Goal: Information Seeking & Learning: Learn about a topic

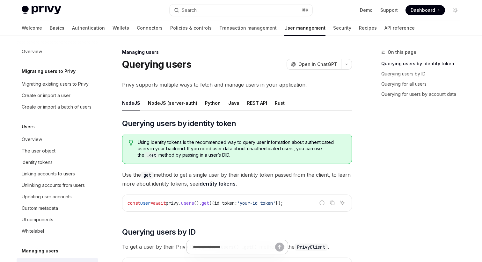
scroll to position [98, 0]
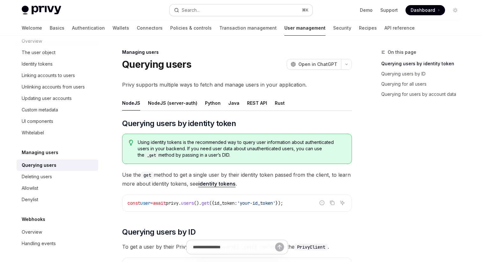
click at [189, 14] on button "Search... ⌘ K" at bounding box center [240, 9] width 143 height 11
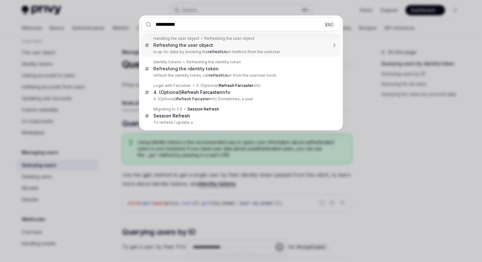
type input "**********"
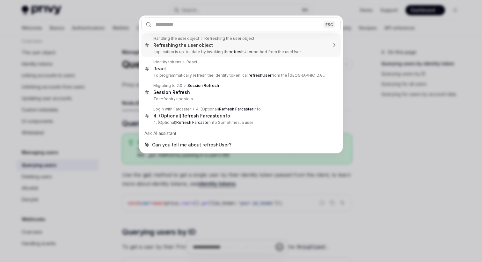
type textarea "*"
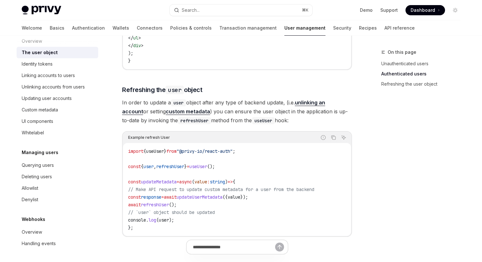
scroll to position [810, 0]
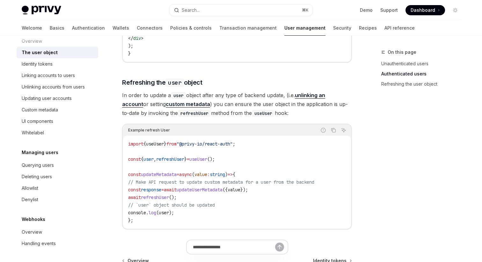
click at [162, 200] on span "refreshUser" at bounding box center [155, 198] width 28 height 6
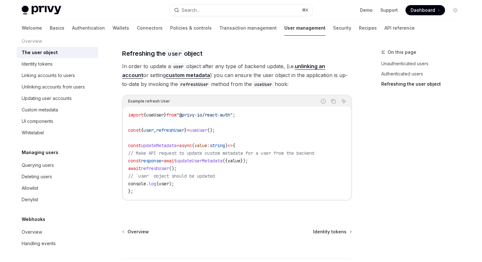
scroll to position [830, 0]
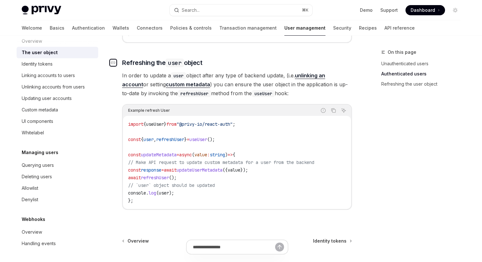
click at [115, 64] on icon "Navigate to header" at bounding box center [113, 62] width 4 height 3
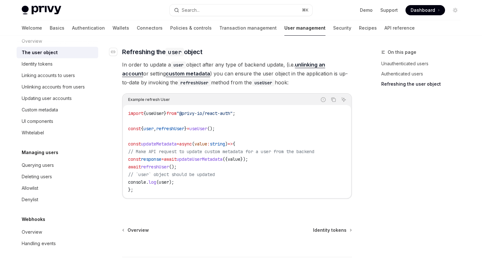
scroll to position [842, 0]
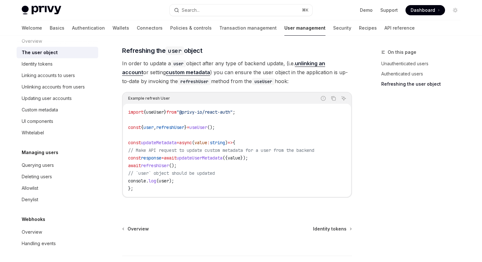
click at [205, 11] on button "Search... ⌘ K" at bounding box center [240, 9] width 143 height 11
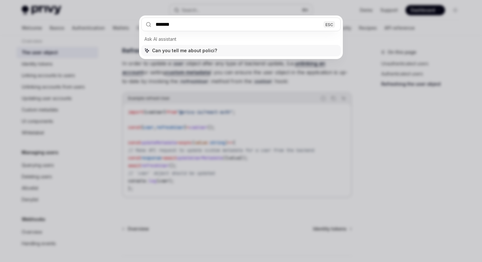
type input "********"
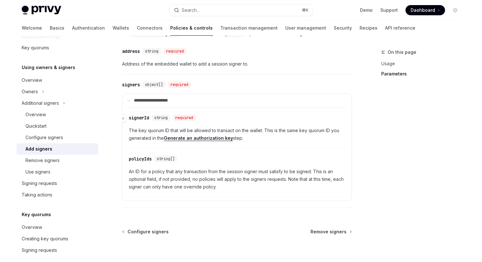
scroll to position [263, 0]
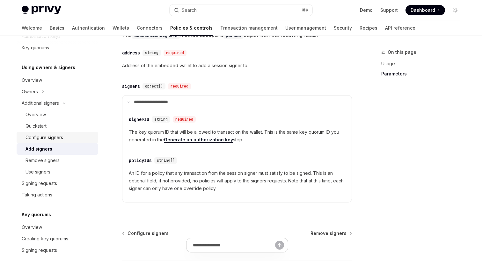
click at [51, 140] on div "Configure signers" at bounding box center [44, 138] width 38 height 8
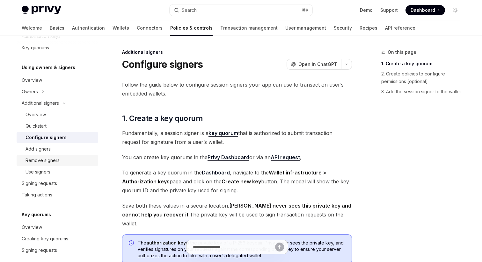
click at [43, 155] on link "Remove signers" at bounding box center [58, 160] width 82 height 11
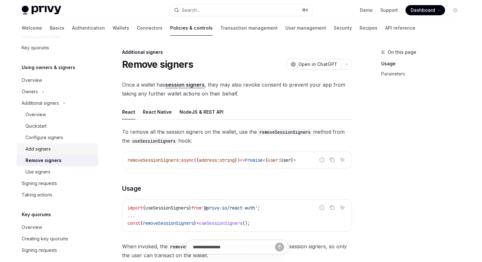
click at [50, 148] on div "Add signers" at bounding box center [37, 149] width 25 height 8
type textarea "*"
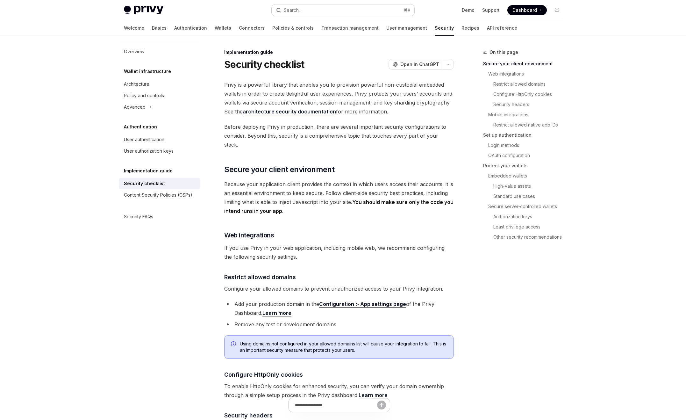
click at [326, 10] on button "Search... ⌘ K" at bounding box center [343, 9] width 143 height 11
type input "*"
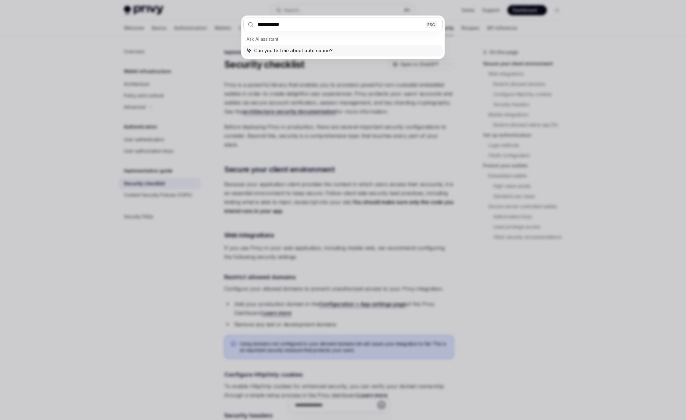
type input "**********"
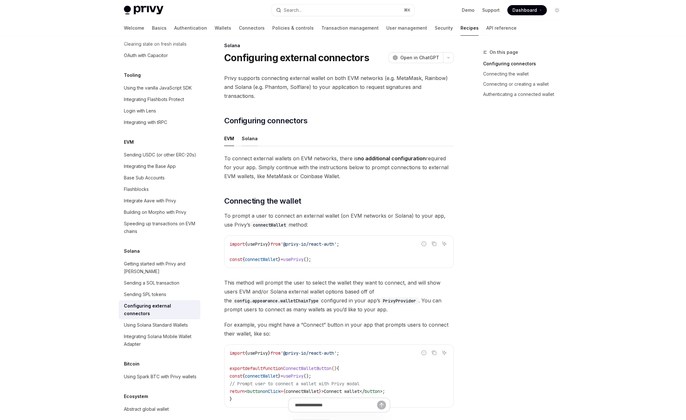
click at [250, 132] on div "Solana" at bounding box center [250, 138] width 16 height 15
type textarea "*"
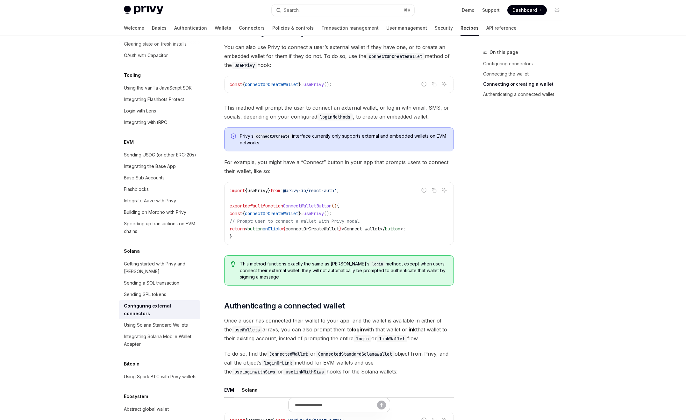
scroll to position [1011, 0]
